Goal: Check status: Check status

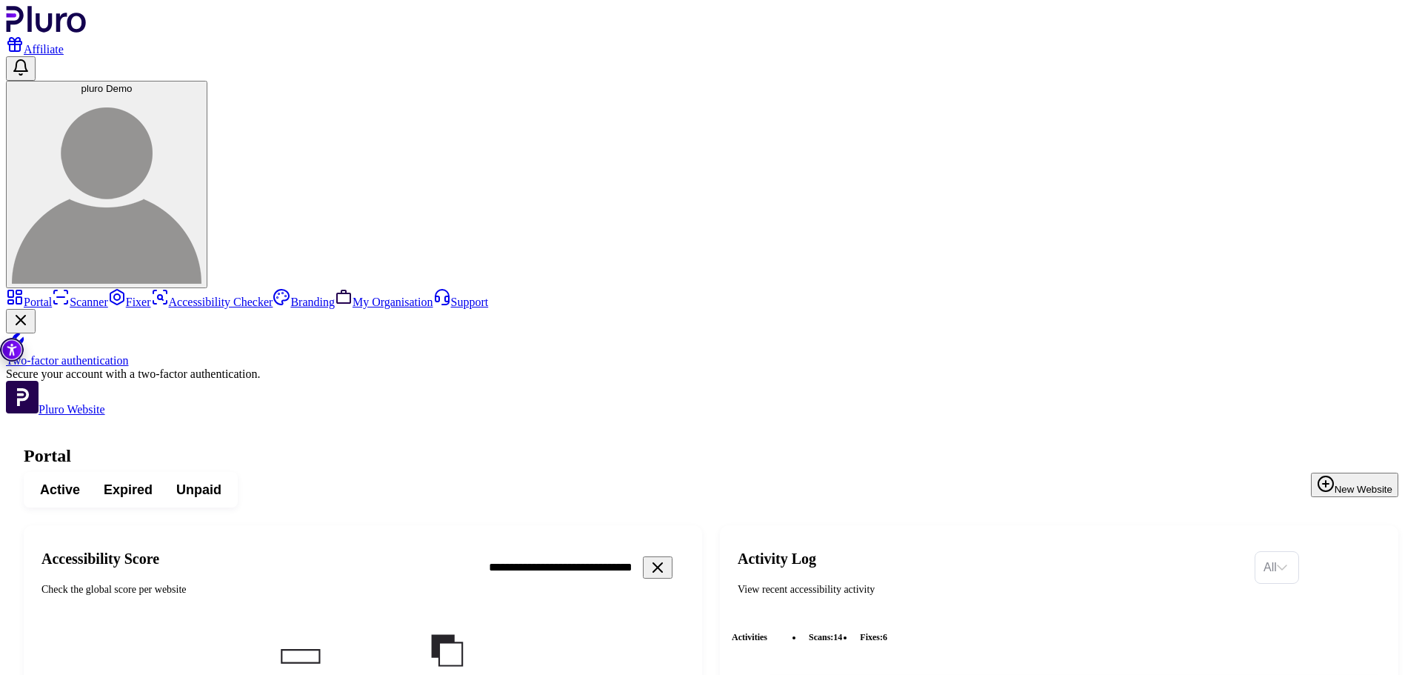
click at [667, 559] on icon "Clear search field" at bounding box center [658, 568] width 18 height 18
